Goal: Task Accomplishment & Management: Manage account settings

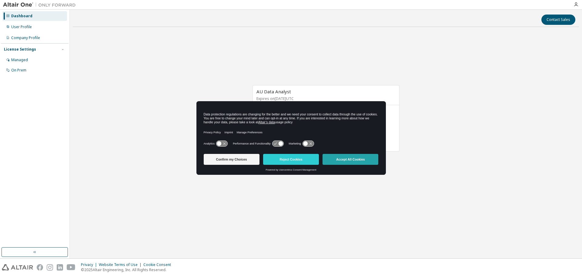
click at [355, 161] on button "Accept All Cookies" at bounding box center [351, 159] width 56 height 11
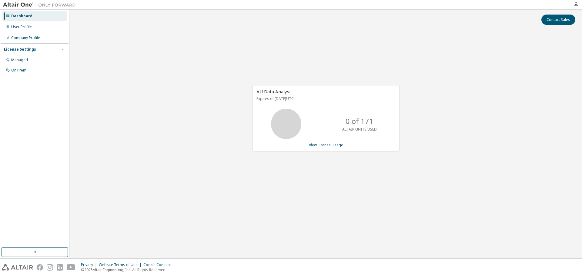
click at [32, 187] on div "Dashboard User Profile Company Profile License Settings Managed On Prem" at bounding box center [35, 129] width 68 height 236
click at [23, 26] on div "User Profile" at bounding box center [21, 27] width 21 height 5
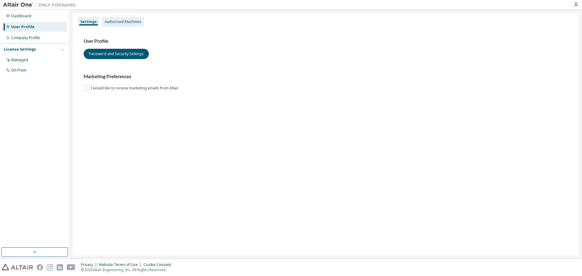
click at [125, 21] on div "Authorized Machines" at bounding box center [123, 21] width 37 height 5
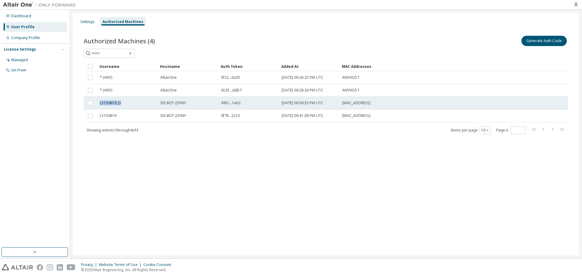
drag, startPoint x: 122, startPoint y: 102, endPoint x: 99, endPoint y: 102, distance: 22.7
click at [99, 102] on td "LS150819_O" at bounding box center [127, 103] width 61 height 13
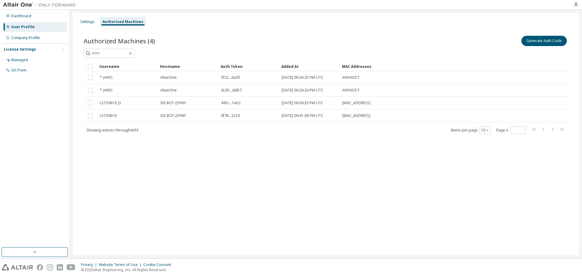
click at [275, 45] on div "Authorized Machines (4) Generate Auth Code" at bounding box center [326, 41] width 485 height 13
click at [534, 42] on button "Generate Auth Code" at bounding box center [544, 41] width 45 height 10
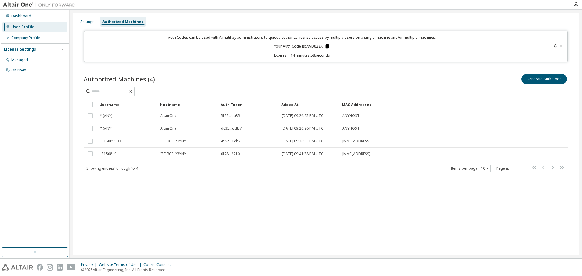
click at [327, 47] on icon at bounding box center [327, 46] width 3 height 4
click at [39, 90] on div "Dashboard User Profile Company Profile License Settings Managed On Prem" at bounding box center [35, 129] width 68 height 236
click at [19, 15] on div "Dashboard" at bounding box center [21, 16] width 20 height 5
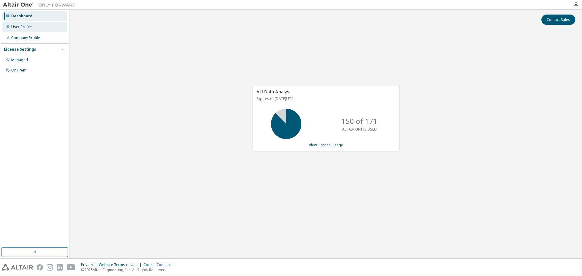
click at [23, 28] on div "User Profile" at bounding box center [21, 27] width 21 height 5
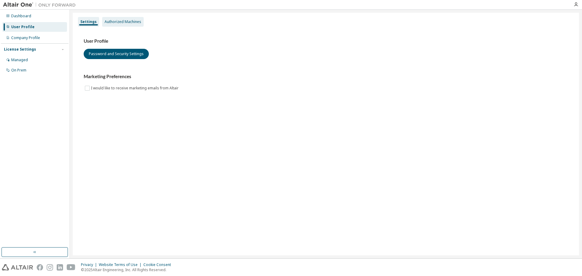
click at [120, 22] on div "Authorized Machines" at bounding box center [123, 21] width 37 height 5
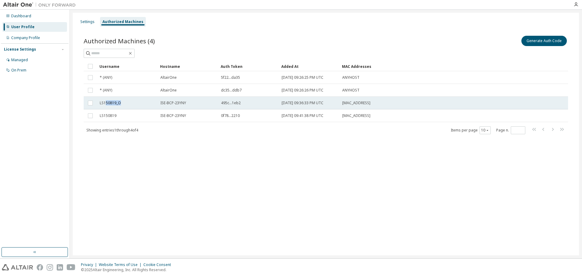
drag, startPoint x: 122, startPoint y: 102, endPoint x: 105, endPoint y: 101, distance: 16.4
click at [105, 101] on div "LS150819_O" at bounding box center [127, 103] width 55 height 5
drag, startPoint x: 121, startPoint y: 103, endPoint x: 99, endPoint y: 101, distance: 21.7
click at [99, 101] on td "LS150819_O" at bounding box center [127, 103] width 61 height 13
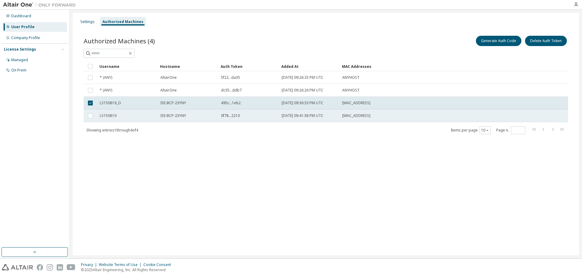
click at [123, 117] on div "LS150819" at bounding box center [127, 115] width 55 height 5
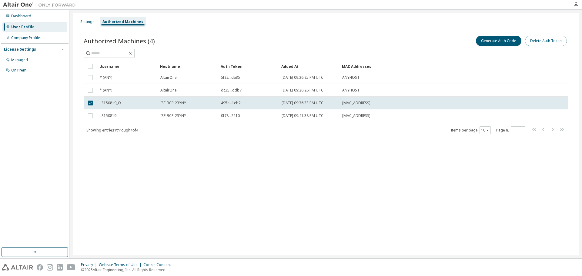
click at [541, 40] on button "Delete Auth Token" at bounding box center [546, 41] width 42 height 10
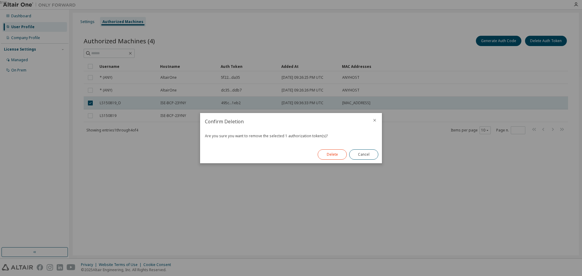
click at [333, 154] on button "Delete" at bounding box center [332, 155] width 29 height 10
